Goal: Find specific fact: Find specific fact

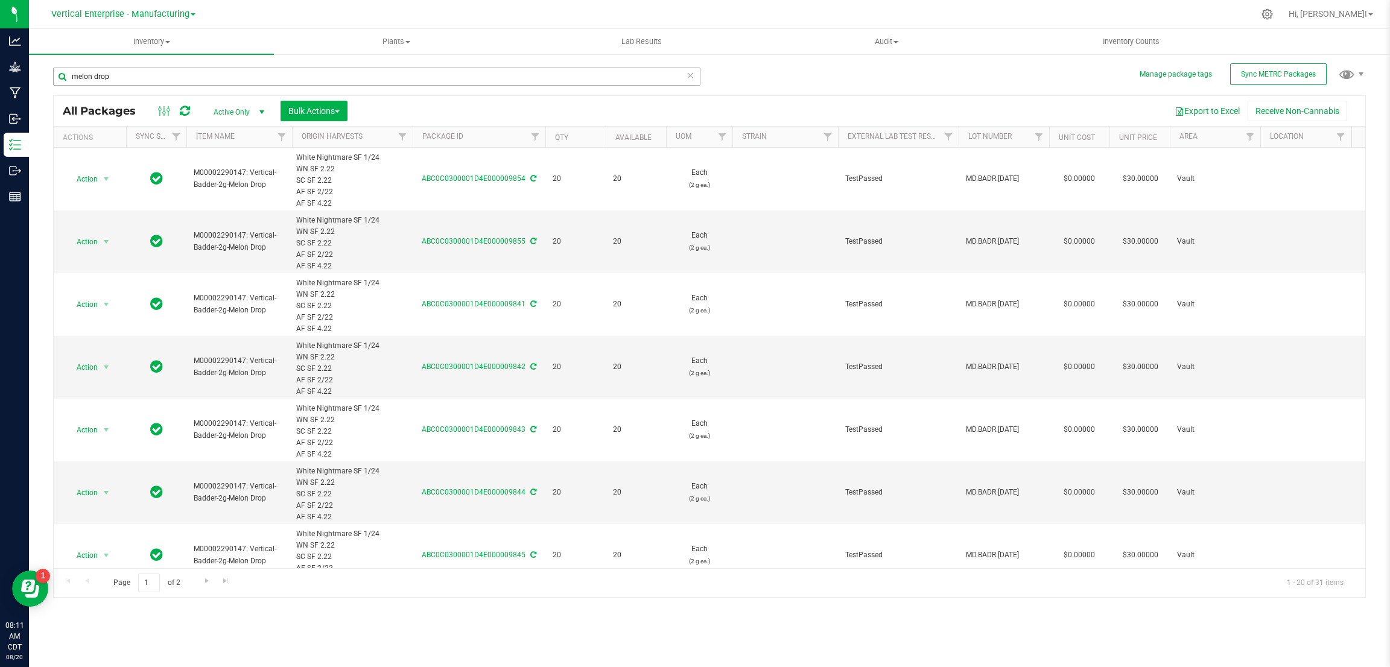
scroll to position [0, 506]
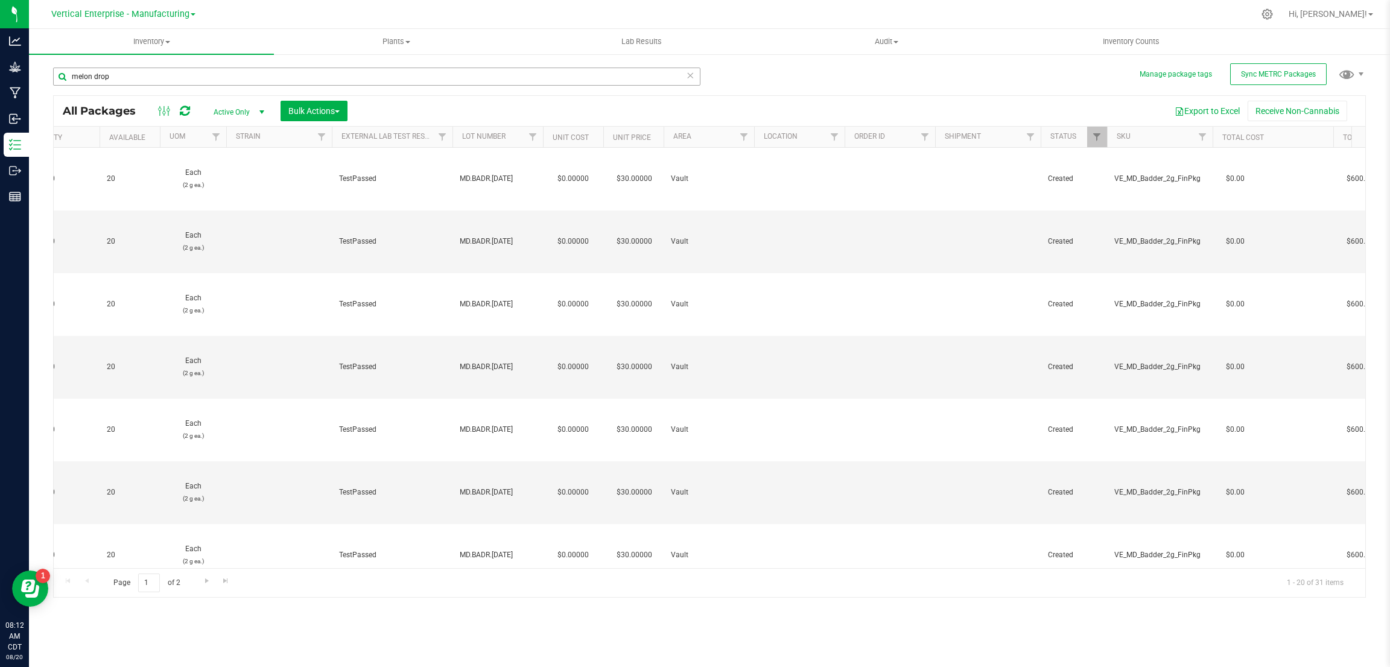
drag, startPoint x: 161, startPoint y: 66, endPoint x: 122, endPoint y: 74, distance: 39.4
click at [122, 74] on div "melon drop" at bounding box center [381, 76] width 656 height 39
drag, startPoint x: 133, startPoint y: 76, endPoint x: 55, endPoint y: 59, distance: 79.0
click at [55, 59] on div "melon drop" at bounding box center [381, 76] width 656 height 39
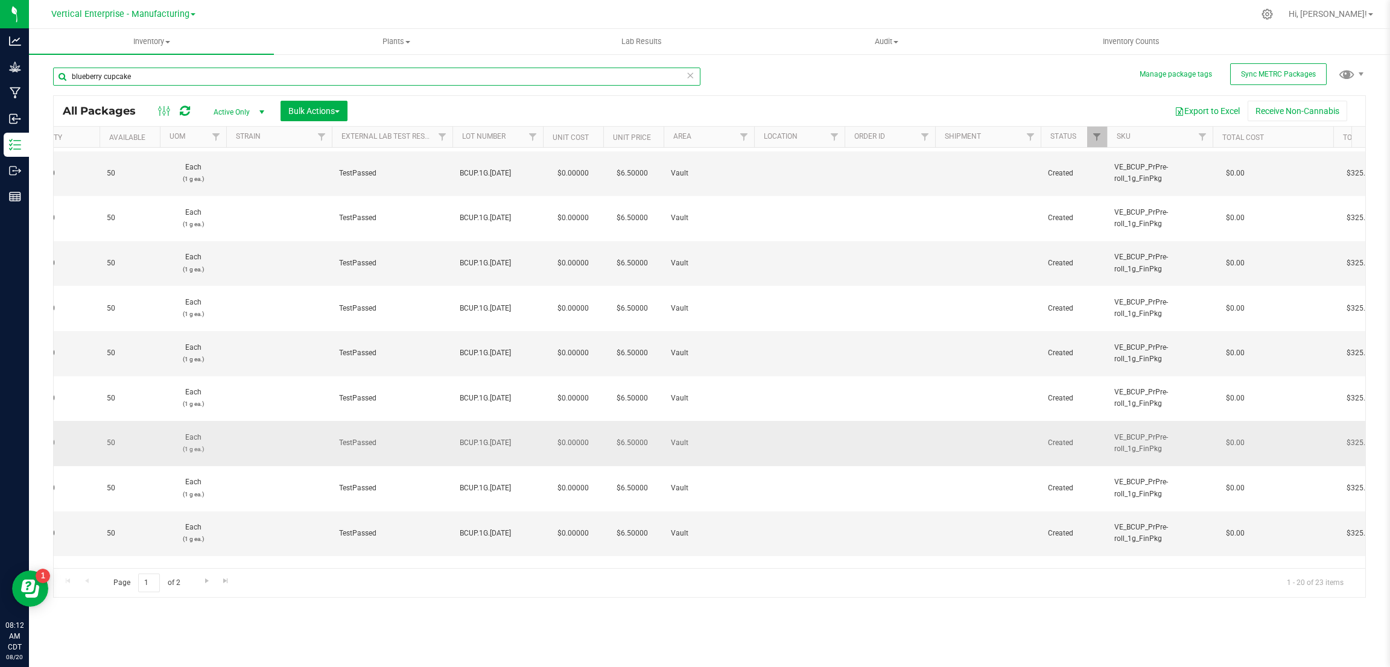
scroll to position [0, 506]
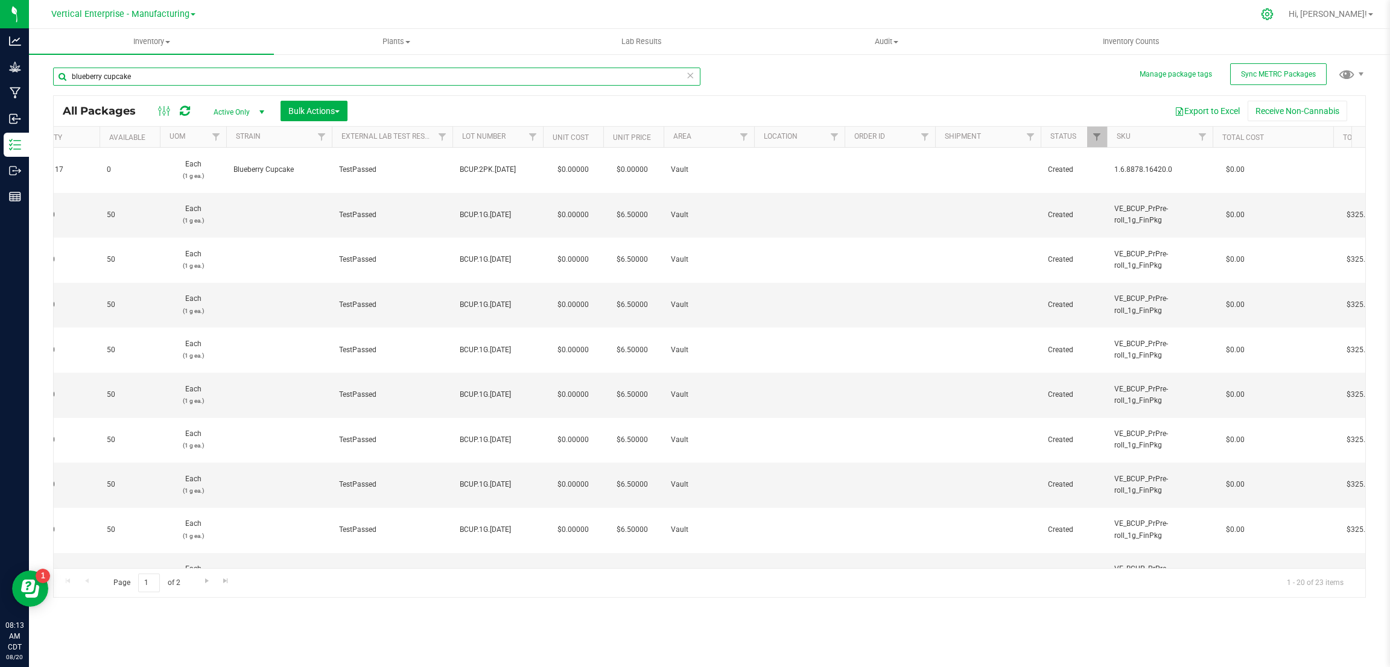
type input "blueberry cupcake"
click at [1273, 16] on icon at bounding box center [1267, 14] width 13 height 13
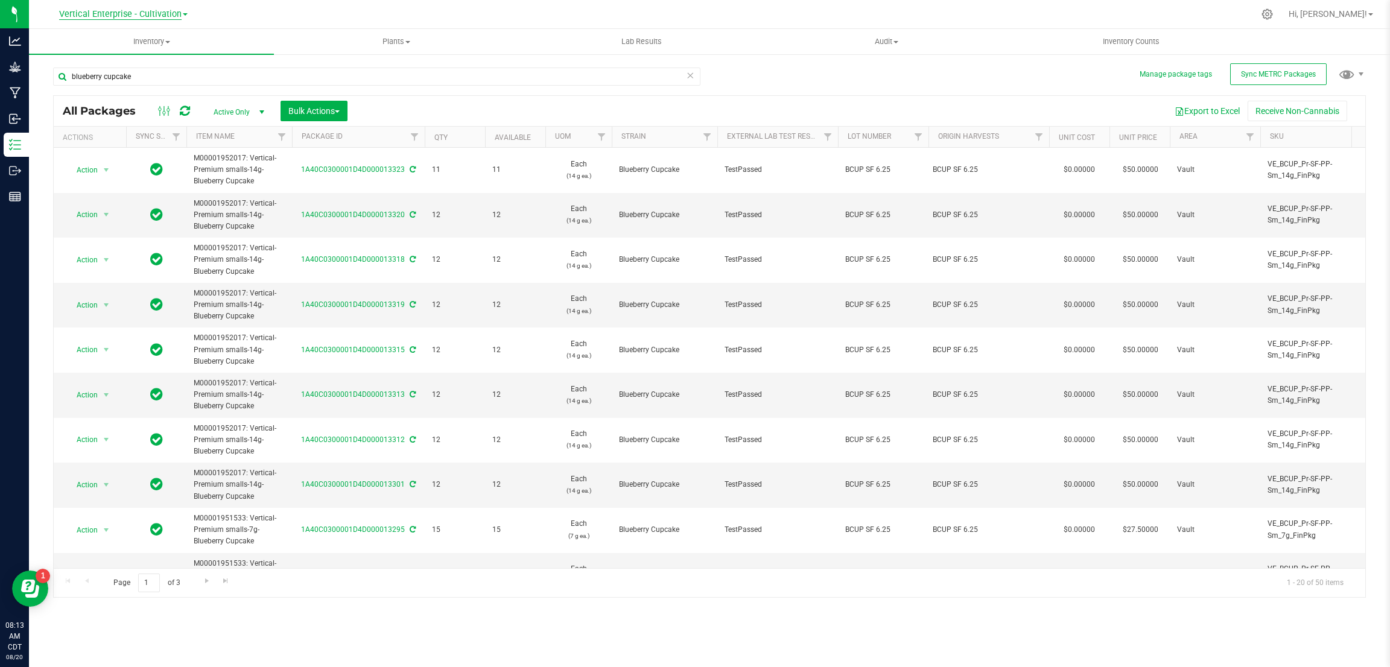
click at [168, 15] on span "Vertical Enterprise - Cultivation" at bounding box center [120, 14] width 122 height 11
click at [153, 52] on link "Vertical Enterprise - Manufacturing" at bounding box center [123, 59] width 176 height 16
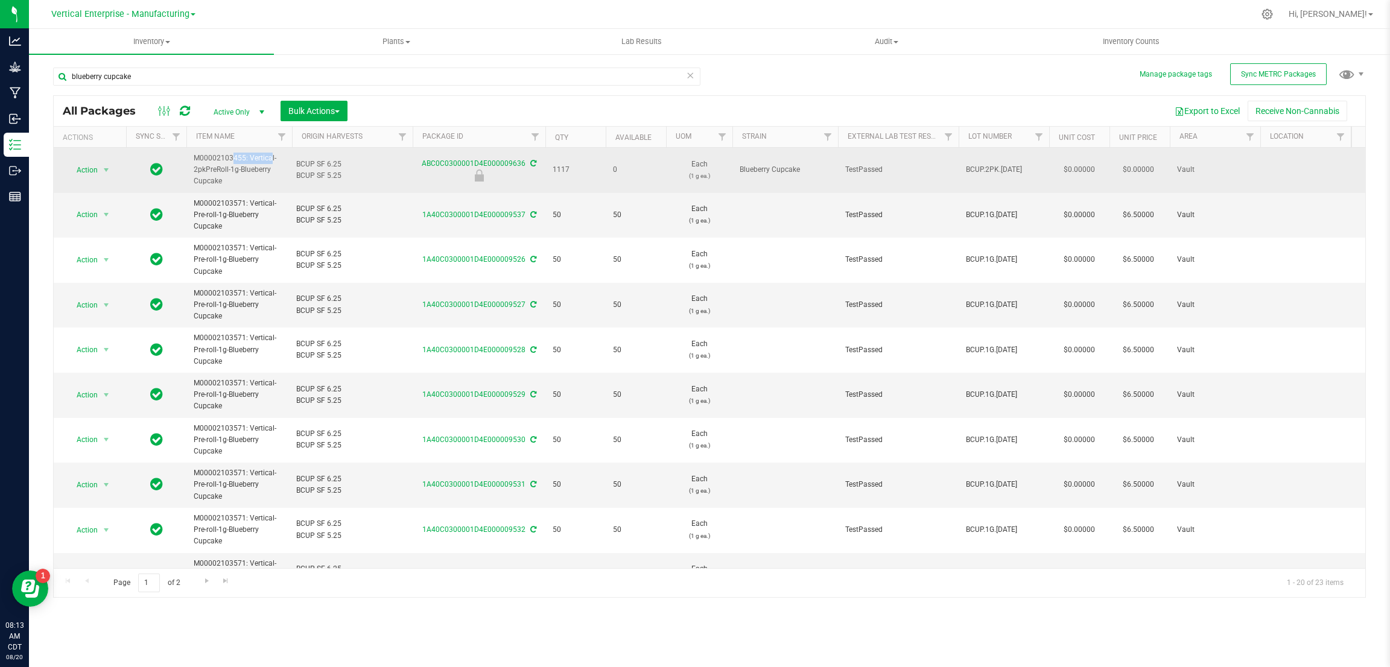
drag, startPoint x: 245, startPoint y: 157, endPoint x: 195, endPoint y: 157, distance: 50.1
click at [195, 157] on span "M00002103455: Vertical-2pkPreRoll-1g-Blueberry Cupcake" at bounding box center [239, 170] width 91 height 35
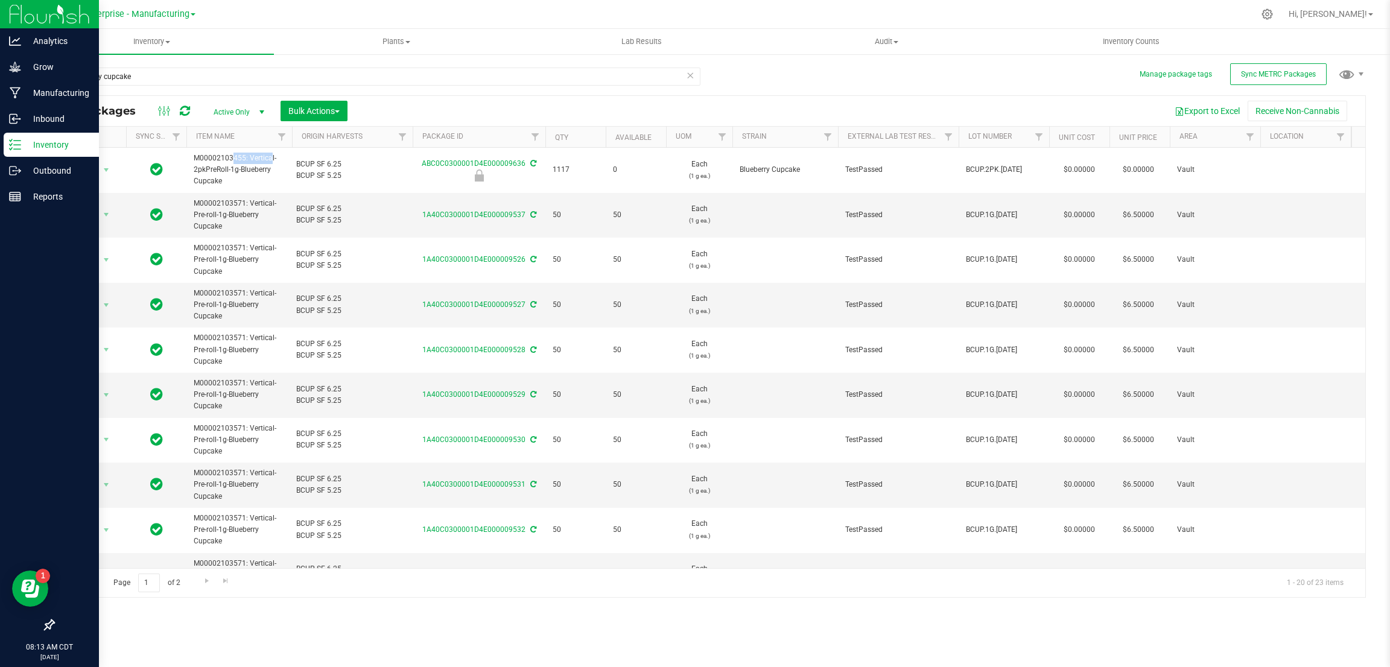
copy span "M00002103455"
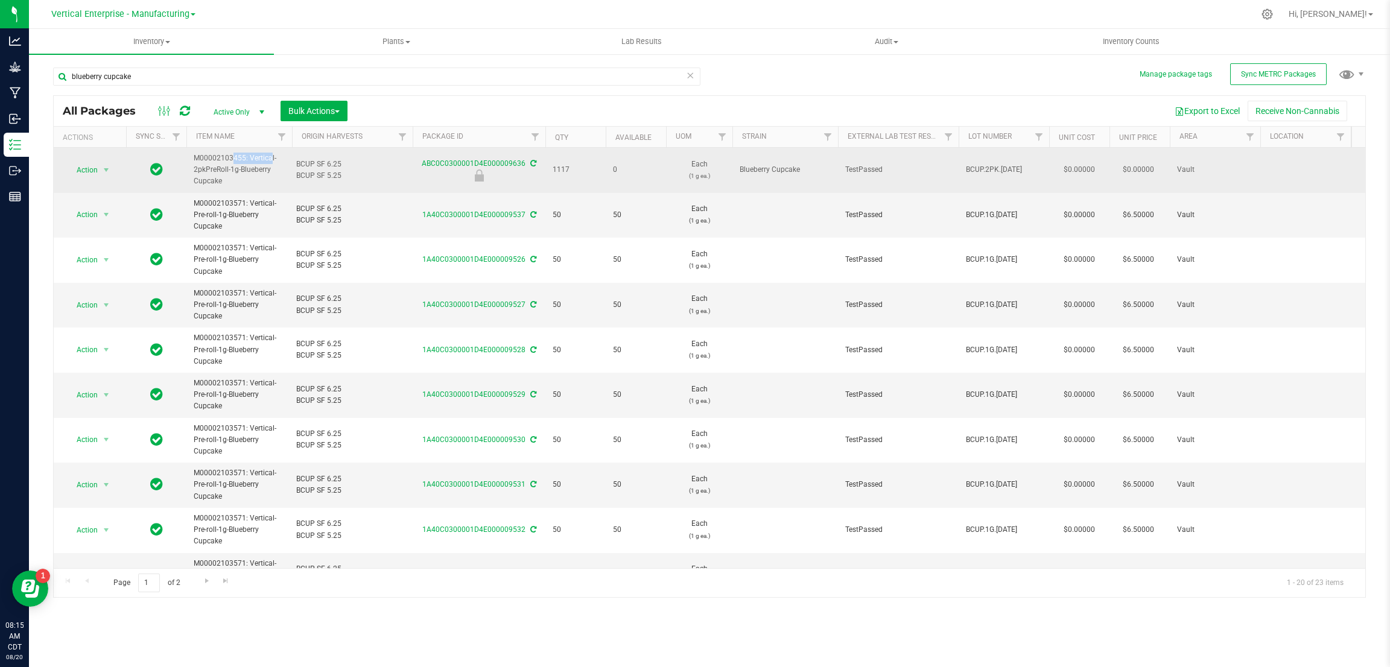
drag, startPoint x: 224, startPoint y: 182, endPoint x: 193, endPoint y: 167, distance: 34.3
click at [194, 167] on span "M00002103455: Vertical-2pkPreRoll-1g-Blueberry Cupcake" at bounding box center [239, 170] width 91 height 35
copy span "M00002103455: Vertical-2pkPreRoll-1g-Blueberry Cupcake"
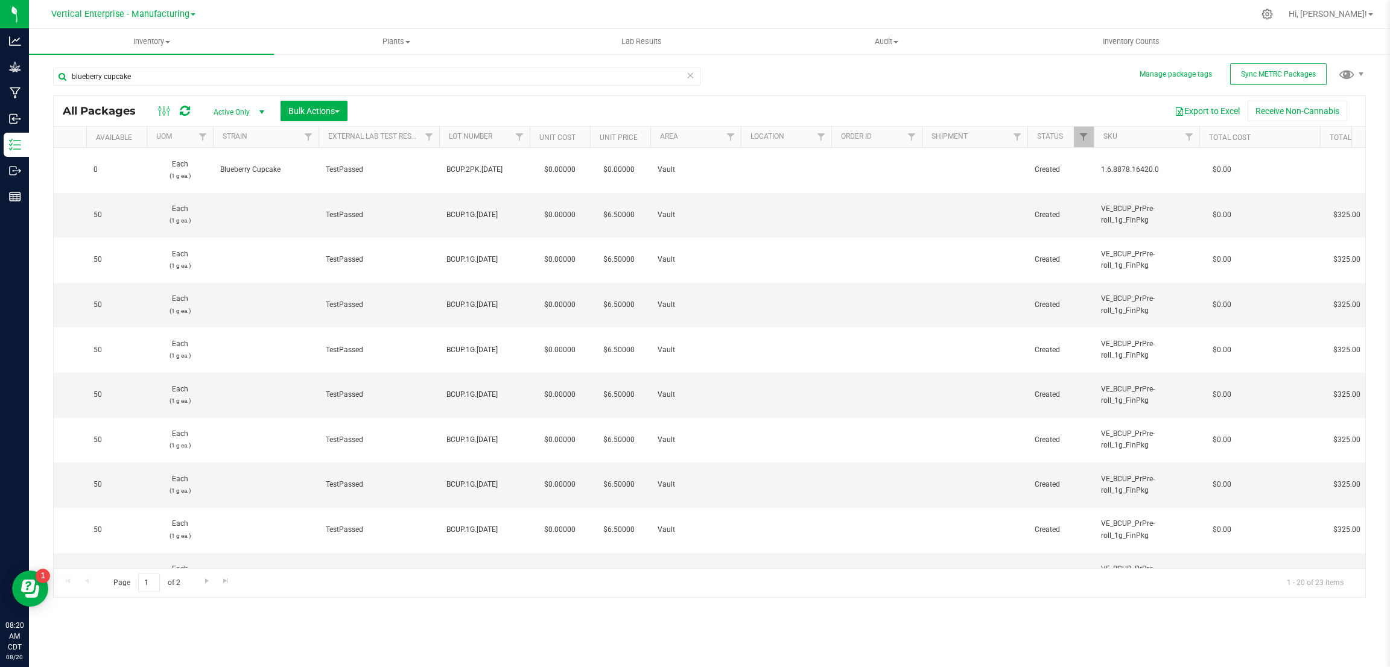
scroll to position [0, 530]
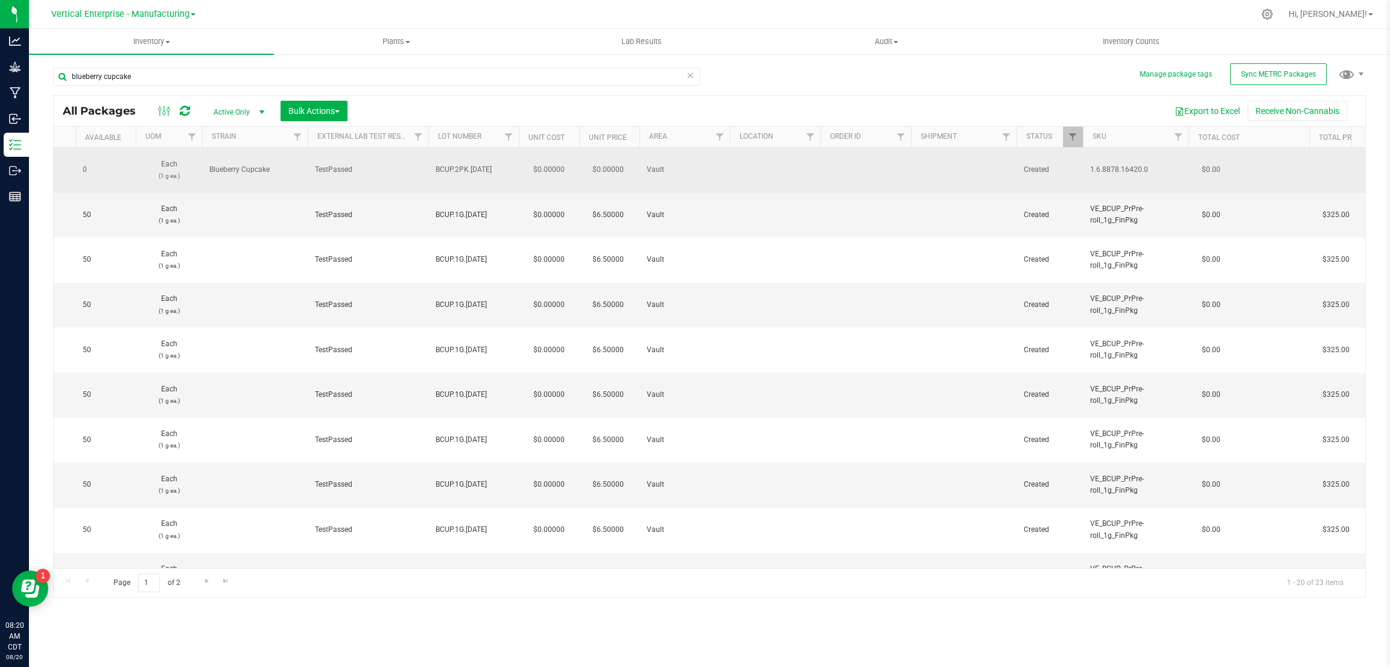
drag, startPoint x: 1145, startPoint y: 167, endPoint x: 1088, endPoint y: 165, distance: 56.7
click at [1088, 165] on td "1.6.8878.16420.0" at bounding box center [1136, 170] width 106 height 45
copy span "1.6.8878.16420.0"
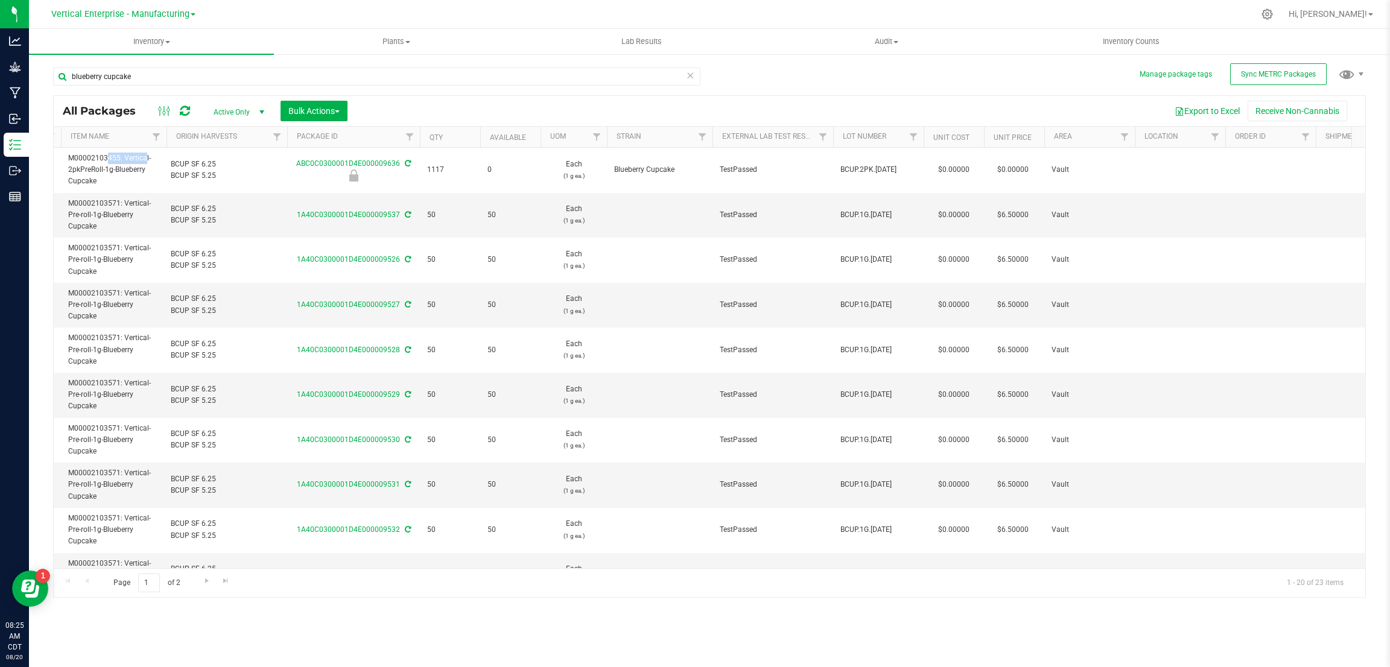
scroll to position [0, 0]
